Goal: Communication & Community: Answer question/provide support

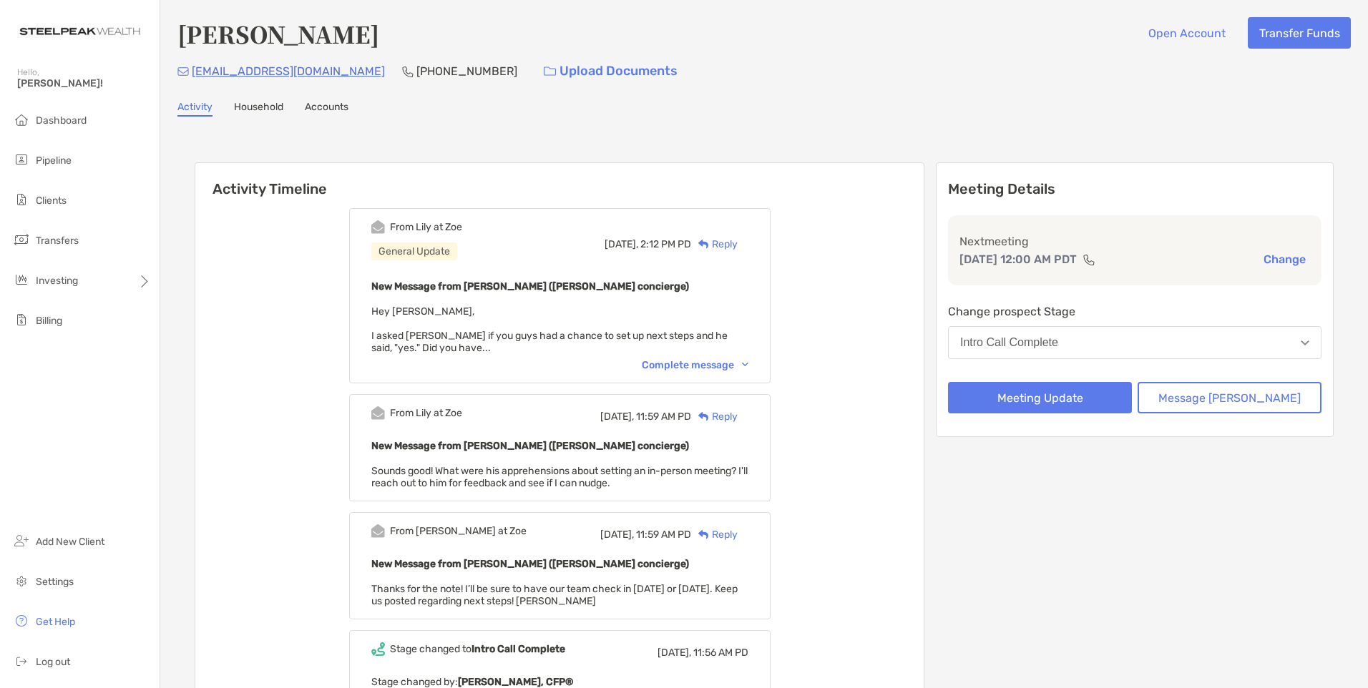
click at [672, 362] on div "Complete message" at bounding box center [695, 365] width 107 height 12
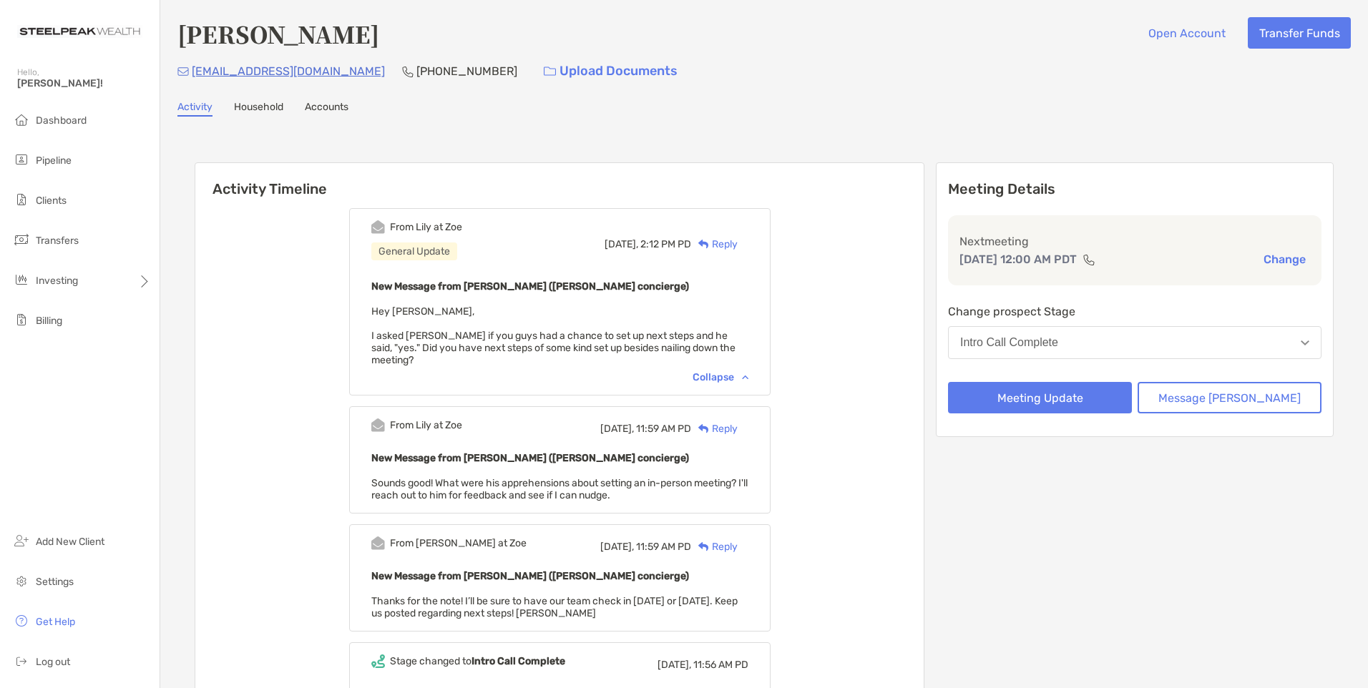
click at [728, 245] on div "Reply" at bounding box center [714, 244] width 46 height 15
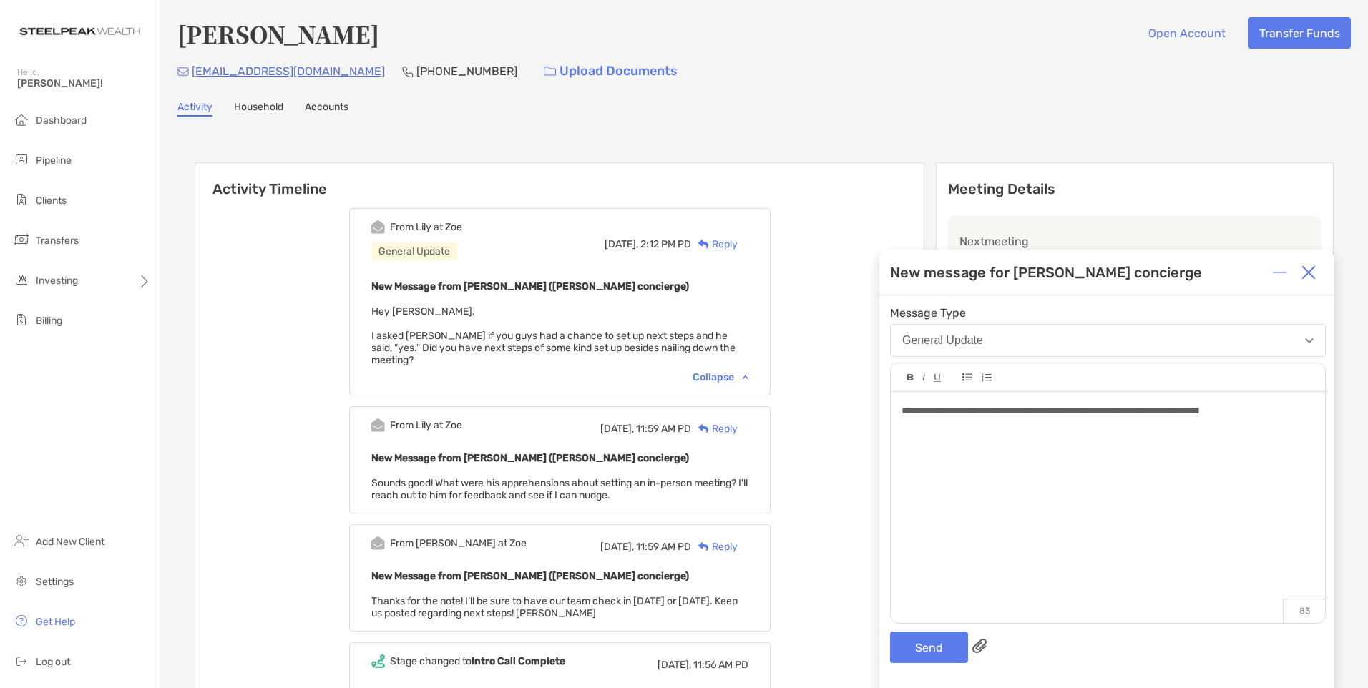
click at [1293, 406] on div "**********" at bounding box center [1107, 410] width 412 height 15
click at [936, 647] on button "Send" at bounding box center [929, 647] width 78 height 31
